Goal: Check status: Check status

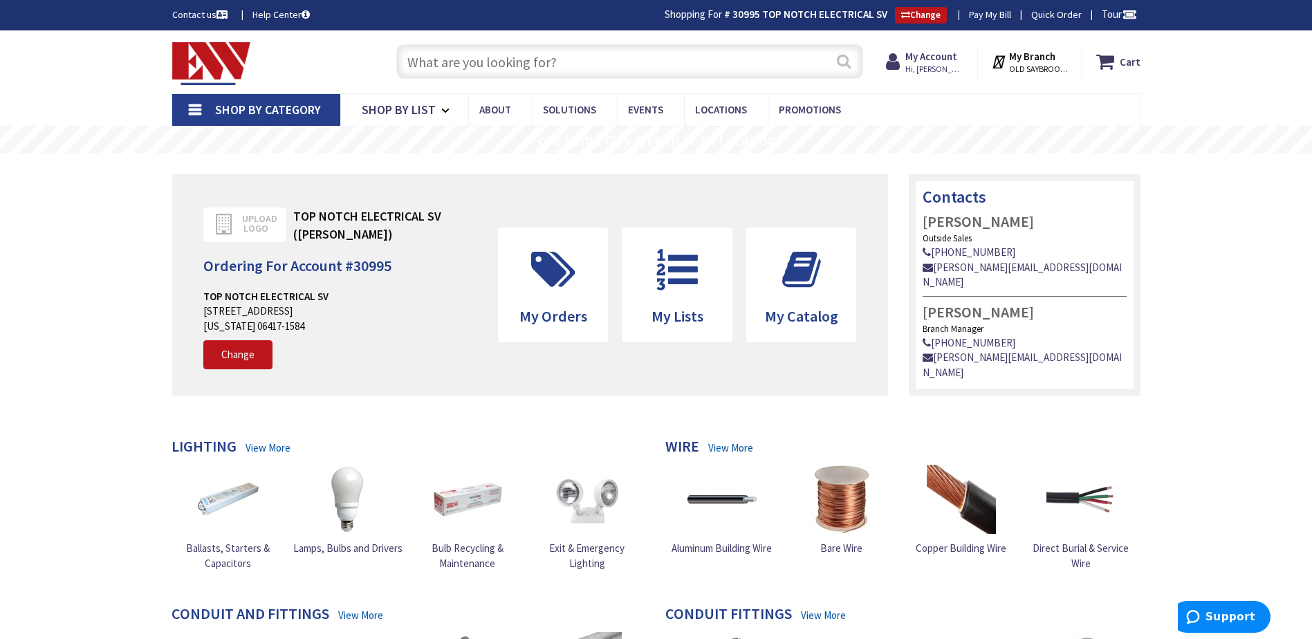
click at [850, 59] on button "Search" at bounding box center [844, 61] width 18 height 31
click at [944, 67] on span "Hi, [PERSON_NAME]" at bounding box center [935, 69] width 59 height 11
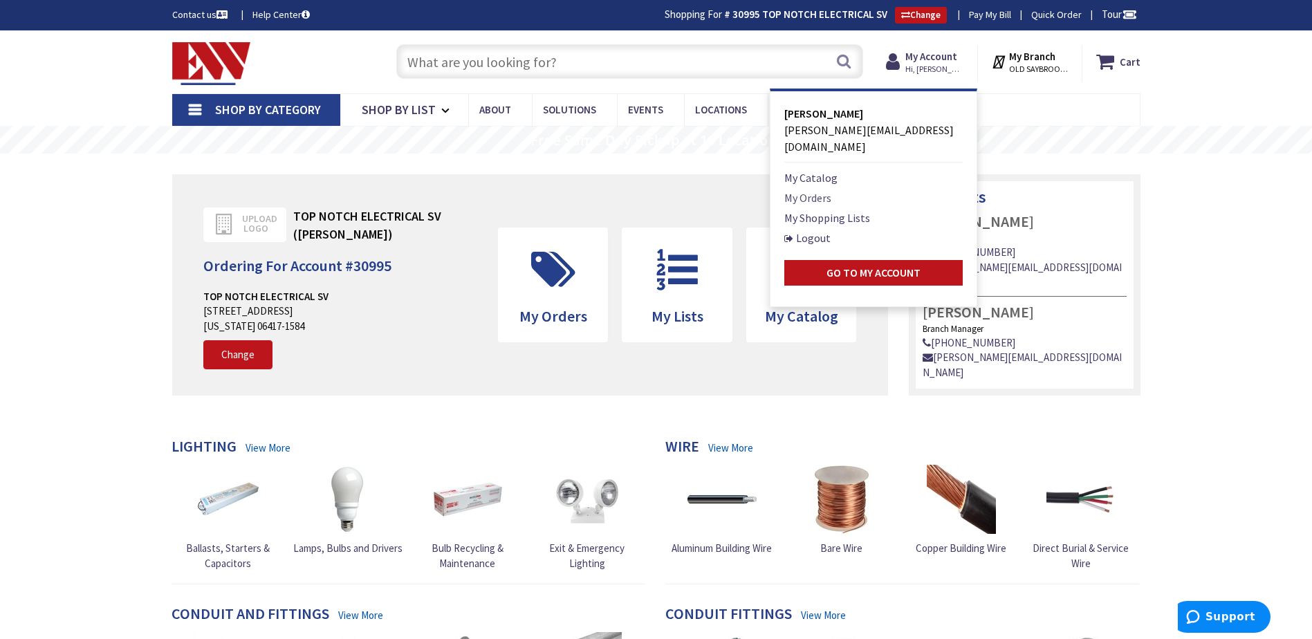
click at [818, 190] on link "My Orders" at bounding box center [808, 198] width 47 height 17
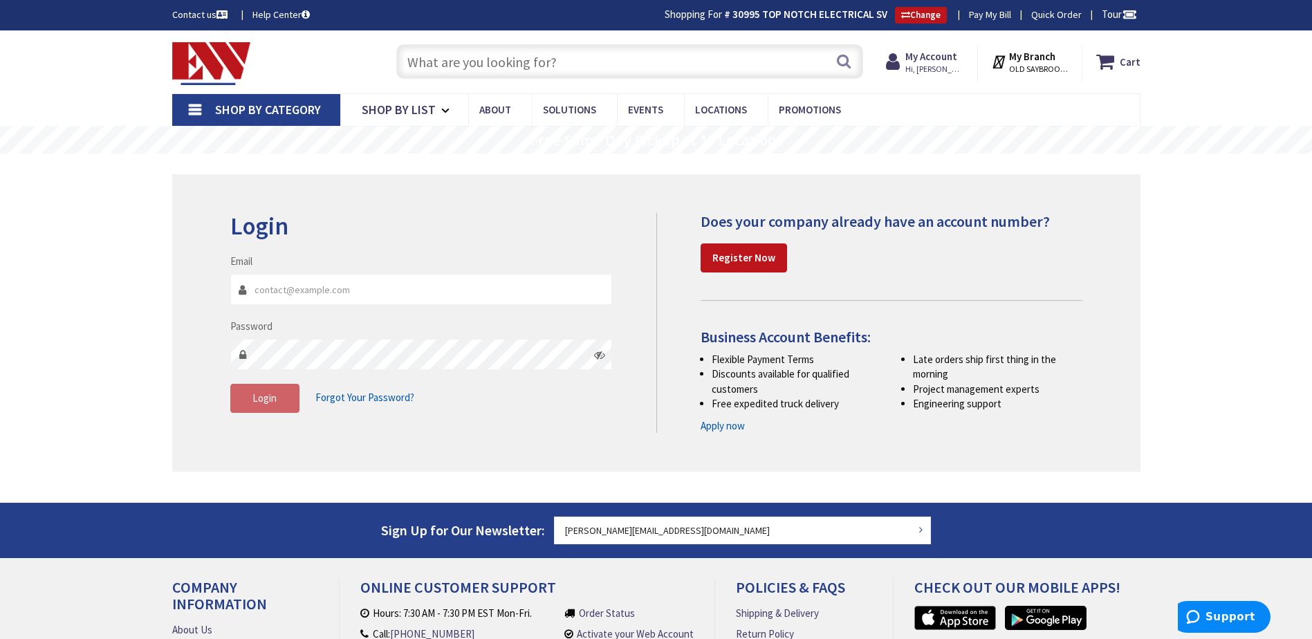
click at [508, 260] on div "Email" at bounding box center [421, 279] width 383 height 51
click at [916, 70] on span "Hi, [PERSON_NAME]" at bounding box center [935, 69] width 59 height 11
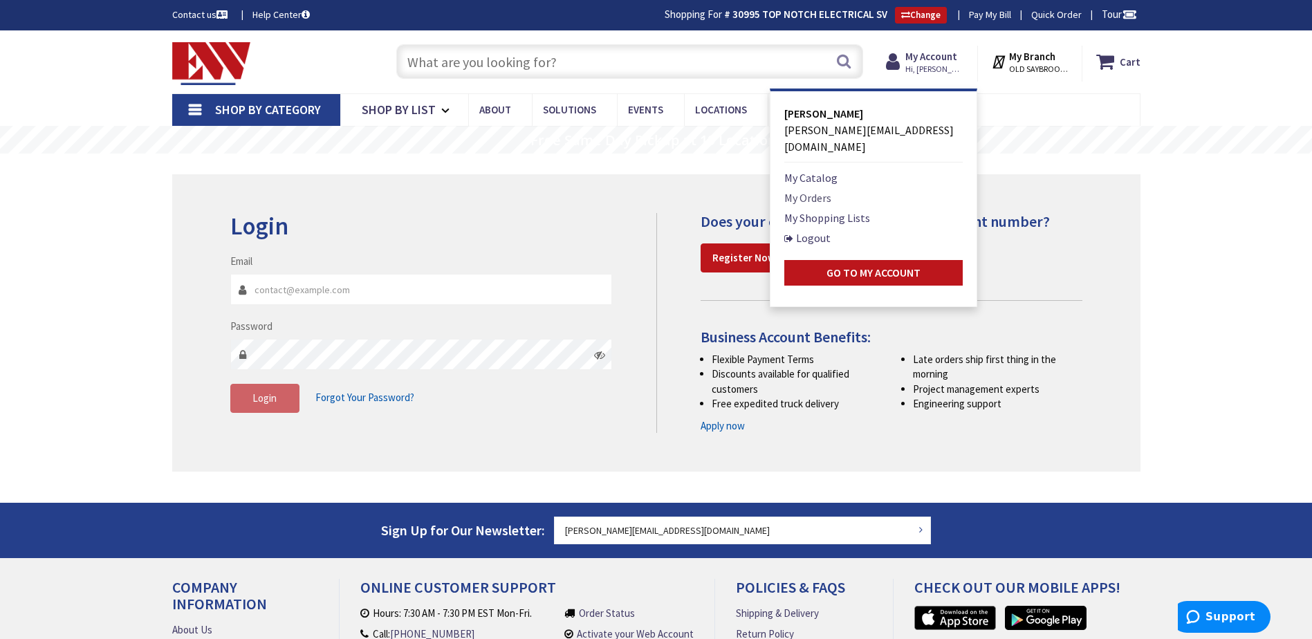
click at [807, 190] on link "My Orders" at bounding box center [808, 198] width 47 height 17
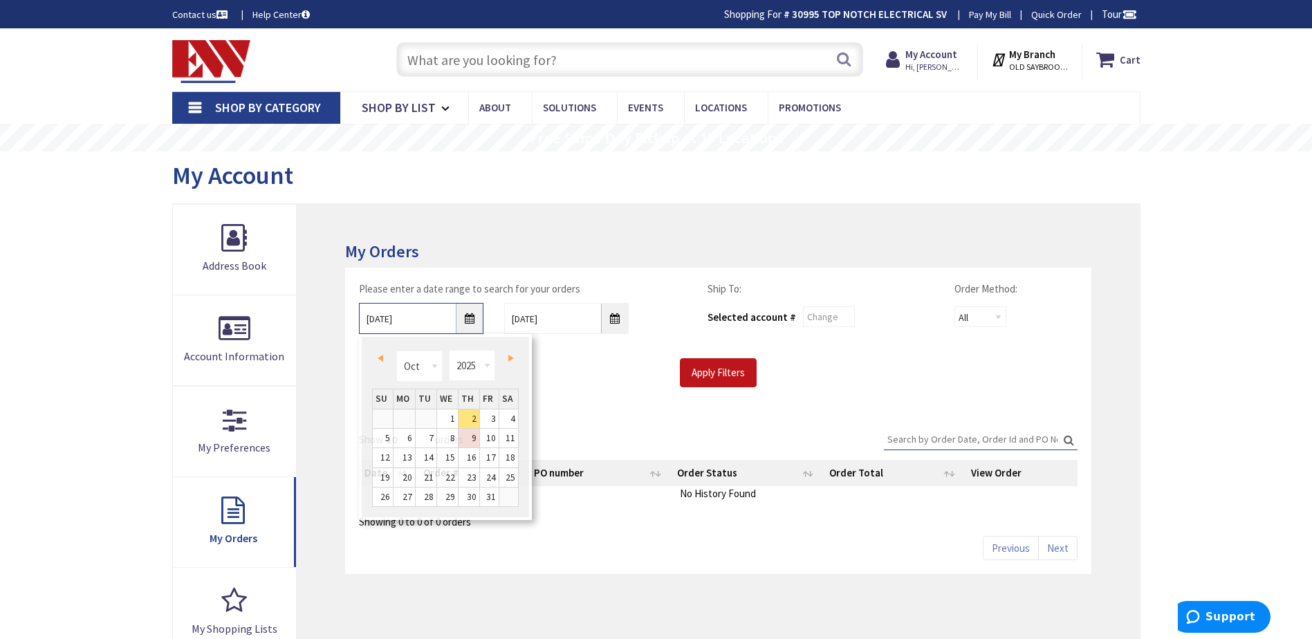
click at [470, 323] on input "10/2/2025" at bounding box center [421, 318] width 125 height 31
click at [378, 355] on span "Prev" at bounding box center [381, 358] width 6 height 7
click at [395, 477] on link "22" at bounding box center [404, 477] width 21 height 19
type input "09/22/2025"
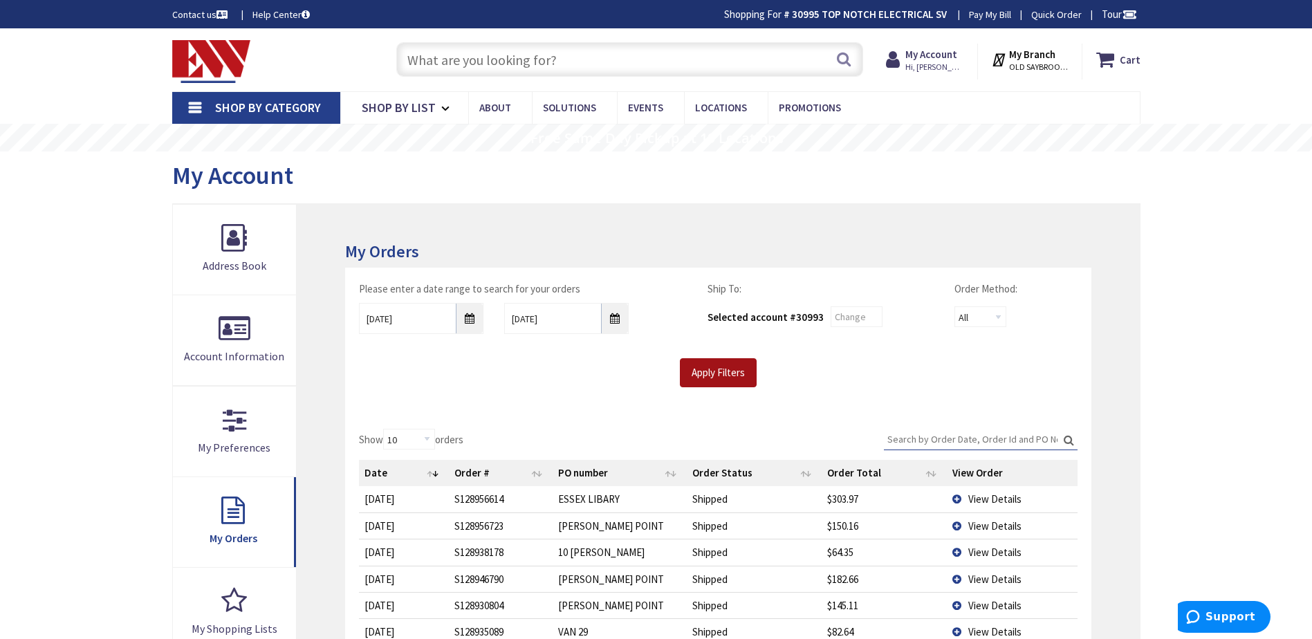
click at [715, 376] on input "Apply Filters" at bounding box center [718, 372] width 77 height 29
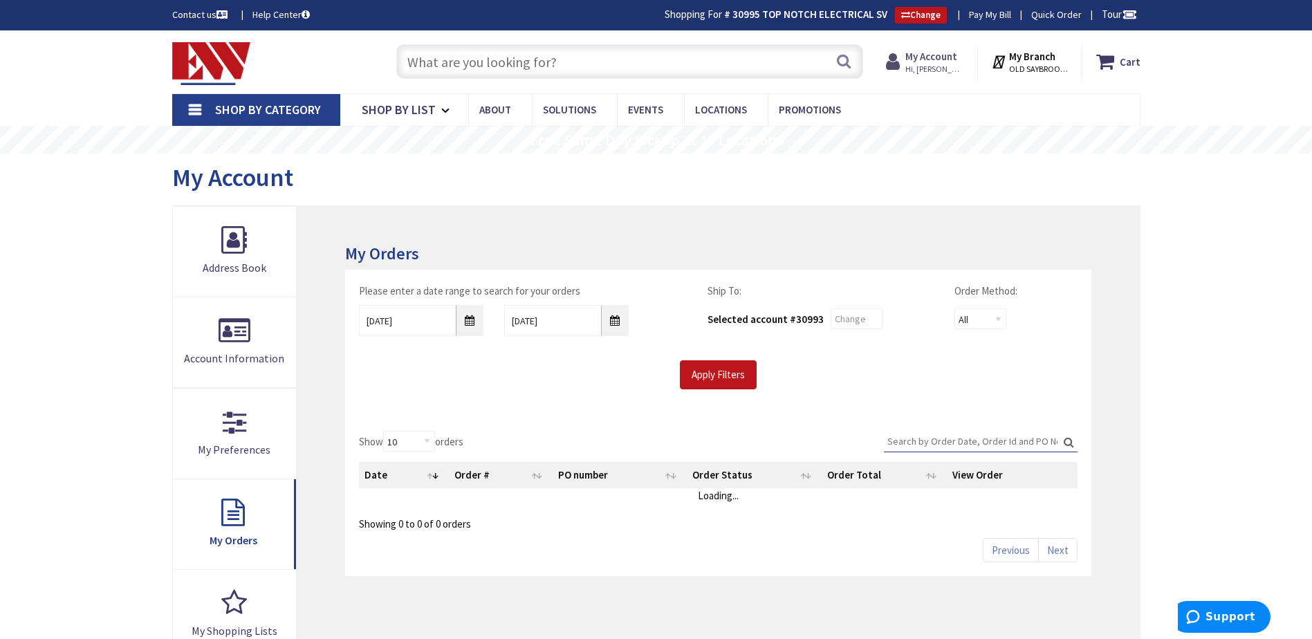
click at [944, 63] on strong "My Account" at bounding box center [932, 56] width 52 height 13
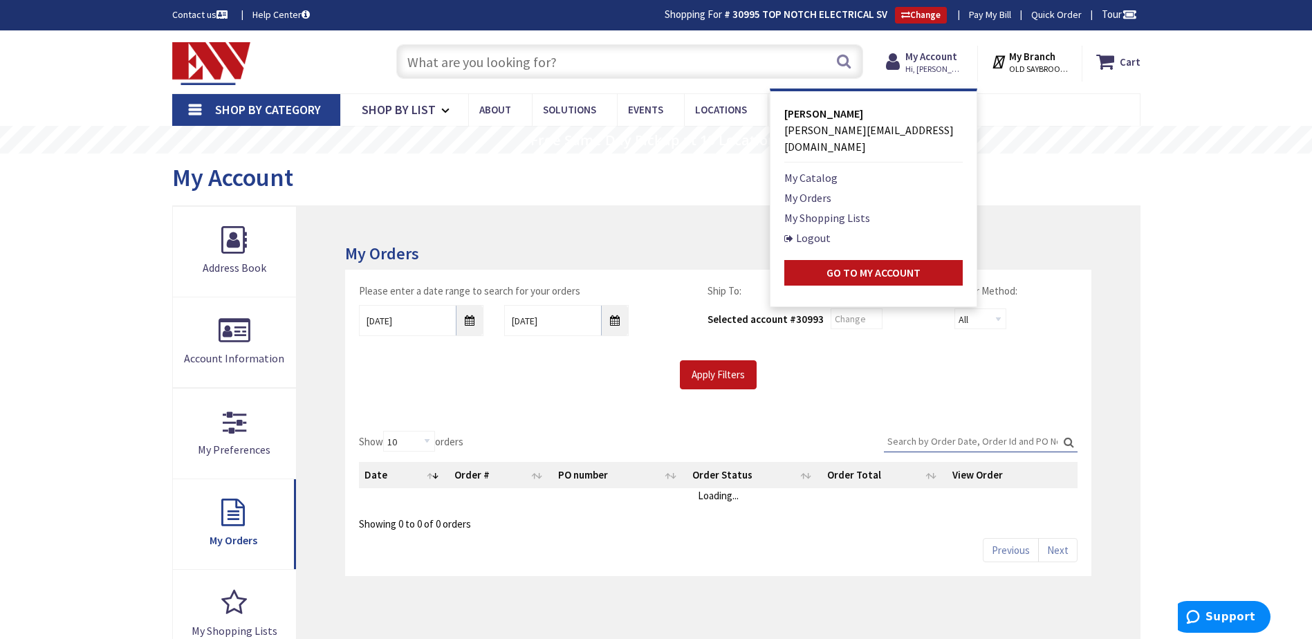
click at [256, 54] on div "Toggle Nav" at bounding box center [271, 62] width 218 height 46
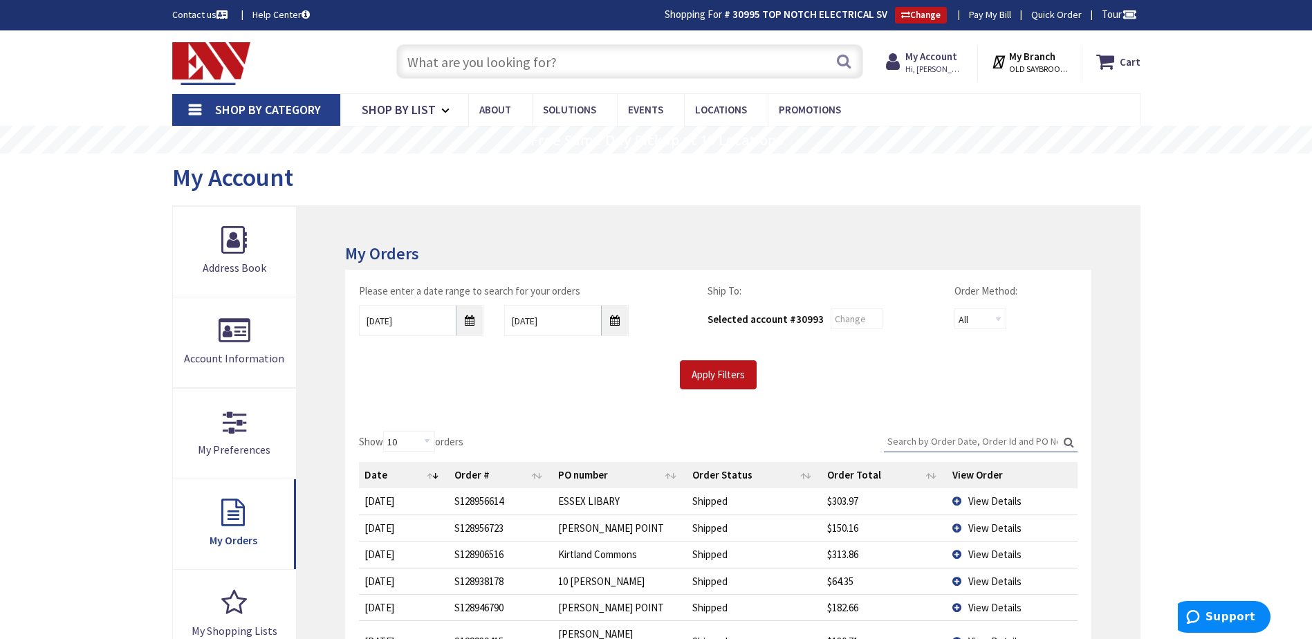
click at [204, 63] on img at bounding box center [211, 63] width 79 height 43
